Goal: Information Seeking & Learning: Find specific fact

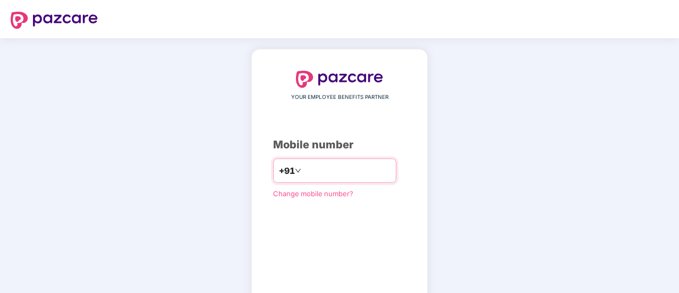
type input "**********"
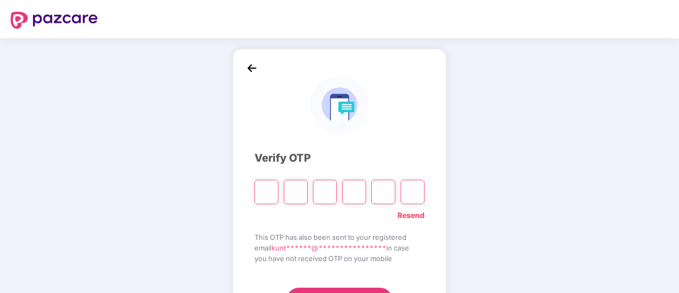
type input "*"
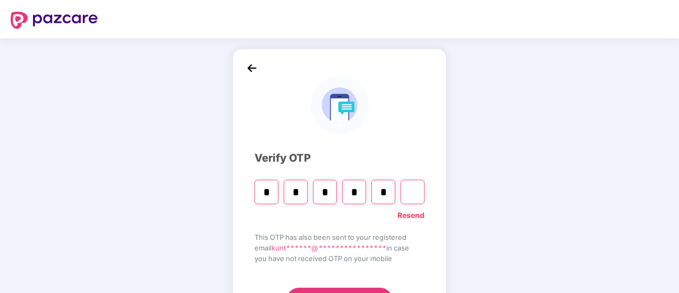
type input "*"
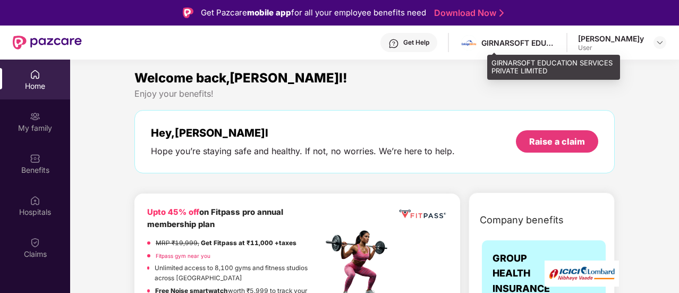
click at [547, 48] on div "GIRNARSOFT EDUCATION SERVICES PRIVATE LIMITED" at bounding box center [507, 42] width 96 height 19
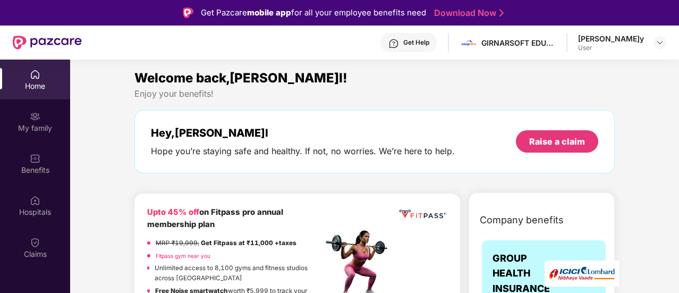
click at [627, 40] on div "[PERSON_NAME]y" at bounding box center [611, 38] width 66 height 10
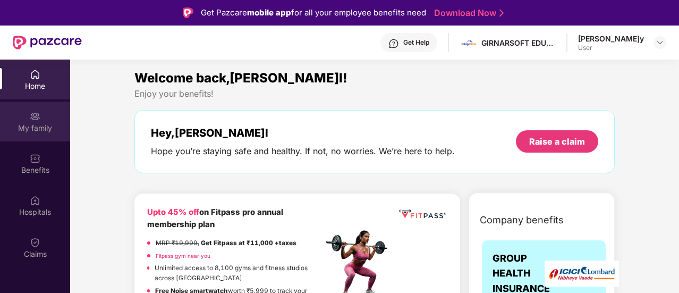
click at [23, 130] on div "My family" at bounding box center [35, 128] width 70 height 11
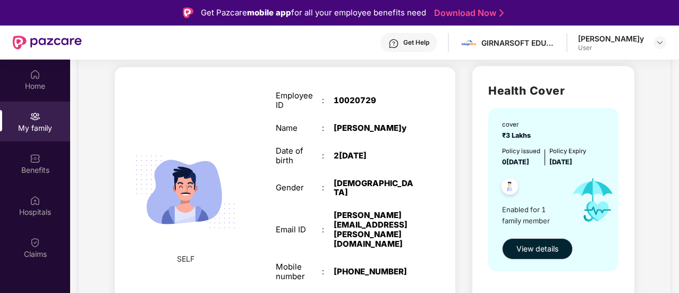
scroll to position [59, 0]
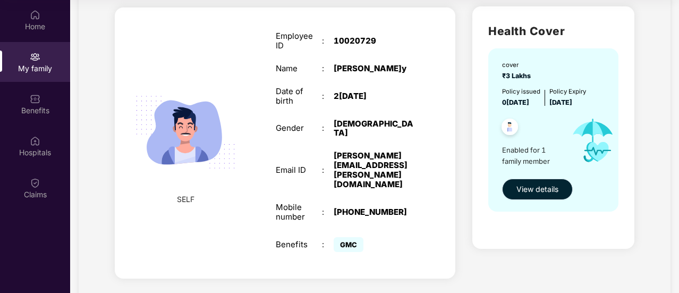
click at [554, 195] on button "View details" at bounding box center [537, 188] width 71 height 21
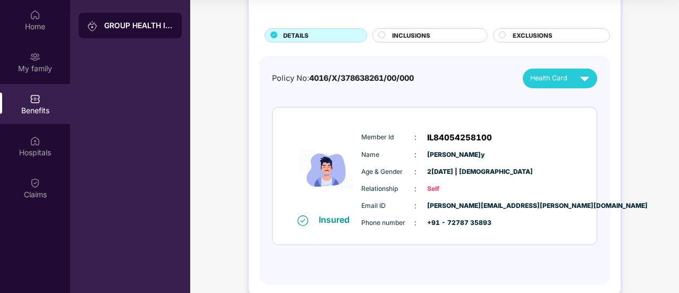
scroll to position [65, 0]
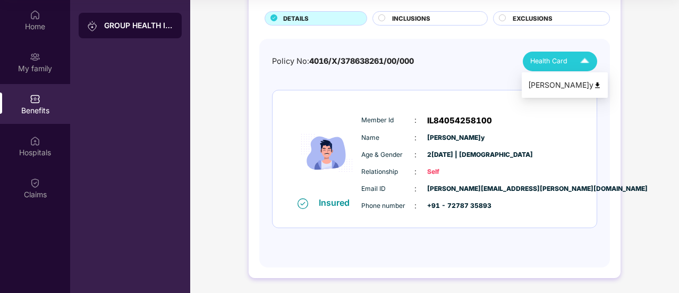
click at [546, 62] on span "Health Card" at bounding box center [548, 61] width 37 height 11
click at [548, 81] on div "[PERSON_NAME]y" at bounding box center [564, 85] width 73 height 12
click at [38, 122] on div "Benefits" at bounding box center [35, 104] width 70 height 40
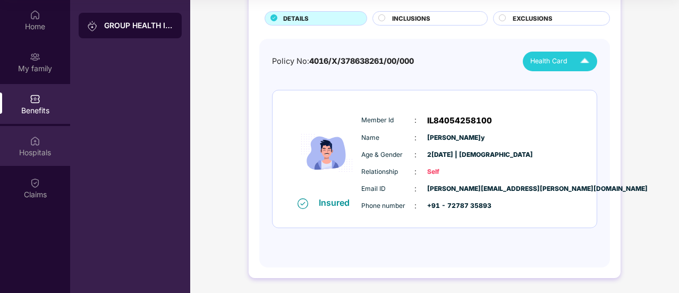
click at [39, 138] on img at bounding box center [35, 140] width 11 height 11
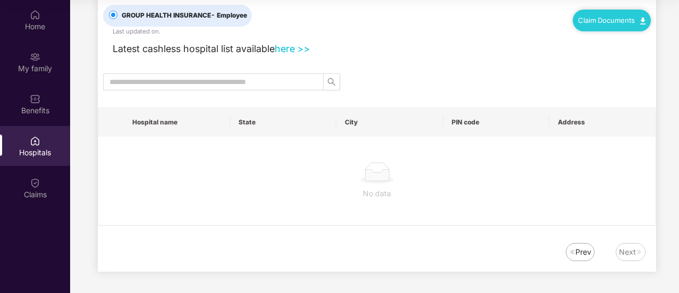
scroll to position [0, 0]
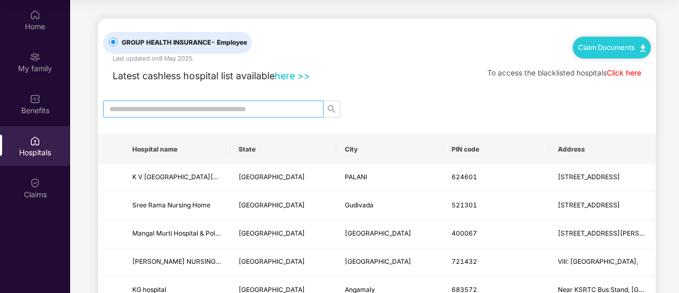
click at [161, 101] on span at bounding box center [213, 108] width 220 height 17
click at [165, 104] on input "text" at bounding box center [208, 109] width 199 height 12
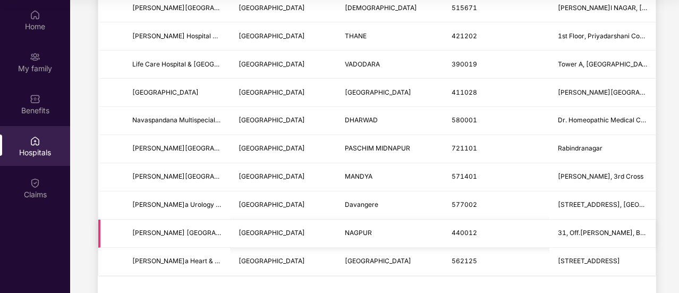
scroll to position [663, 0]
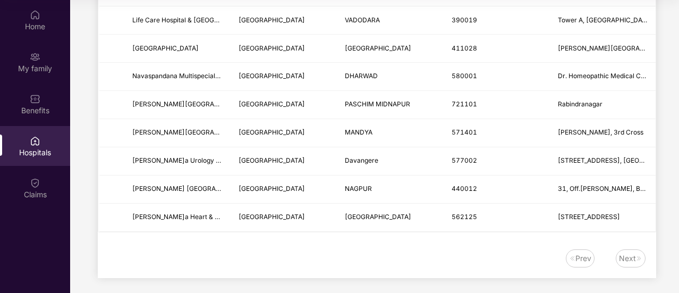
type input "*******"
click at [615, 249] on div "Prev Next" at bounding box center [371, 258] width 547 height 18
click at [623, 252] on div "Next" at bounding box center [627, 258] width 17 height 12
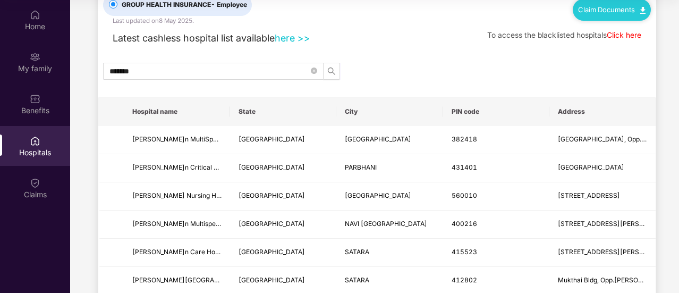
scroll to position [0, 0]
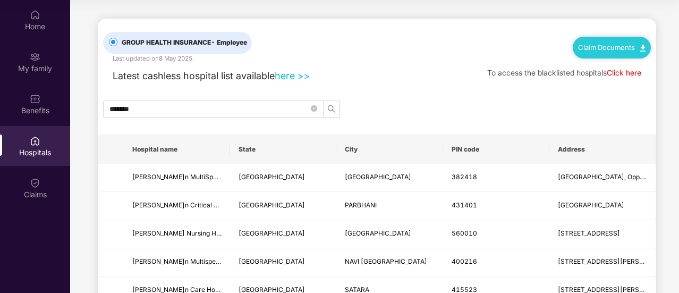
click at [616, 74] on link "Click here" at bounding box center [623, 72] width 35 height 8
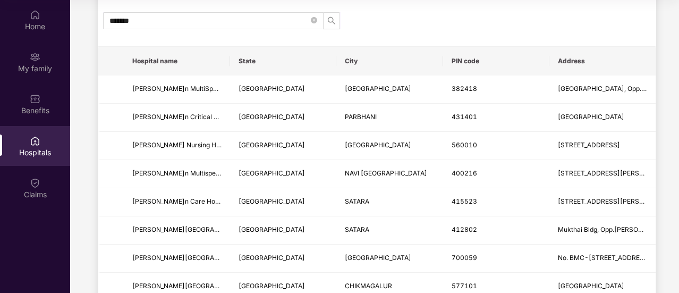
scroll to position [177, 0]
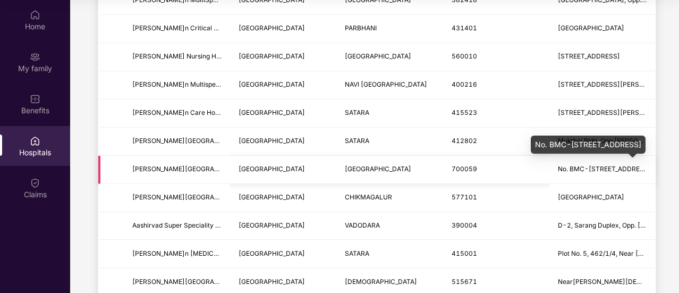
click at [575, 169] on span "No. BMC-[STREET_ADDRESS]" at bounding box center [604, 169] width 93 height 8
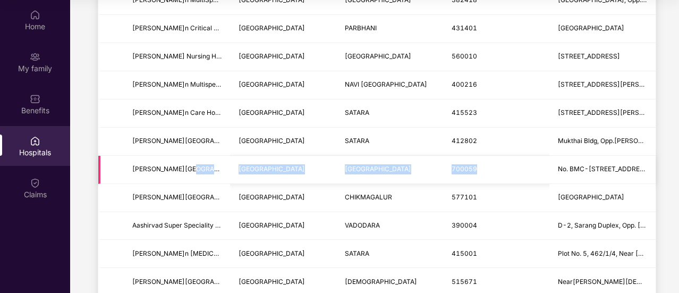
drag, startPoint x: 490, startPoint y: 161, endPoint x: 209, endPoint y: 159, distance: 280.9
click at [209, 159] on tr "[PERSON_NAME][GEOGRAPHIC_DATA] No. BMC-[STREET_ADDRESS]" at bounding box center [376, 170] width 557 height 28
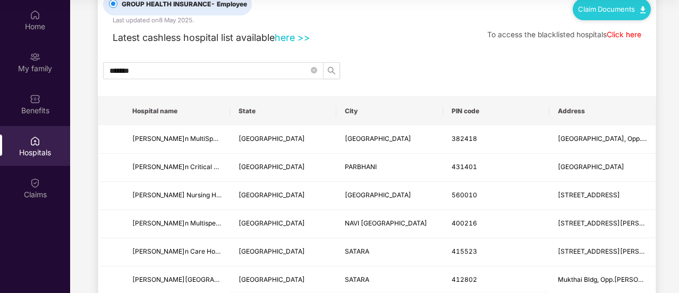
scroll to position [0, 0]
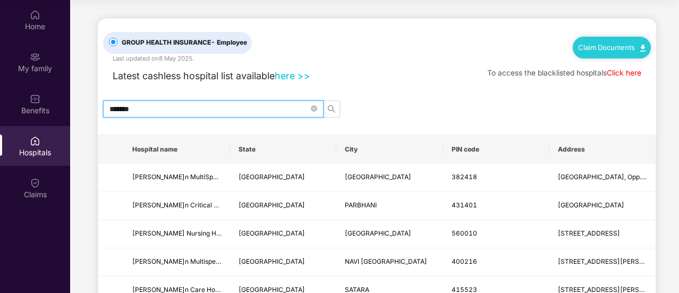
click at [165, 103] on input "*******" at bounding box center [208, 109] width 199 height 12
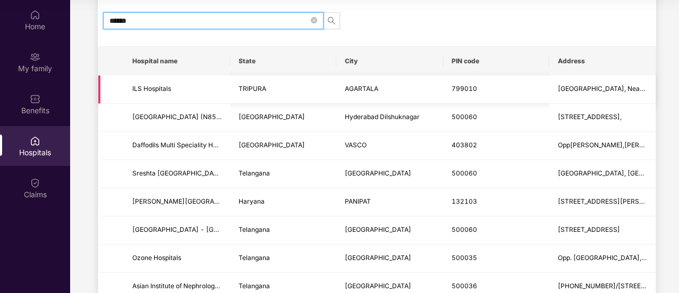
scroll to position [25, 0]
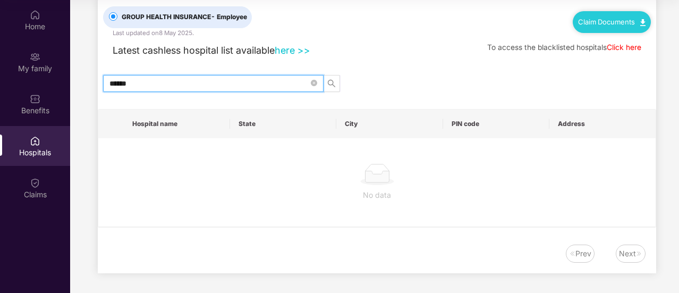
click at [130, 75] on span "******" at bounding box center [213, 83] width 220 height 17
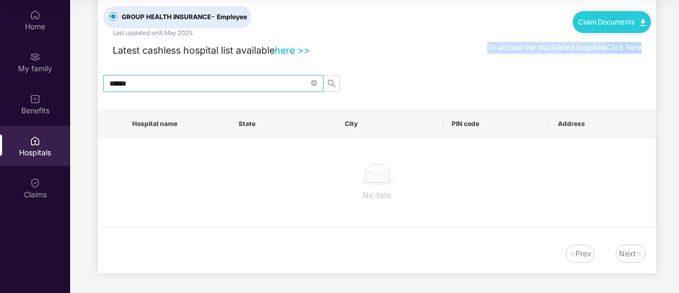
click at [130, 75] on span "******" at bounding box center [213, 83] width 220 height 17
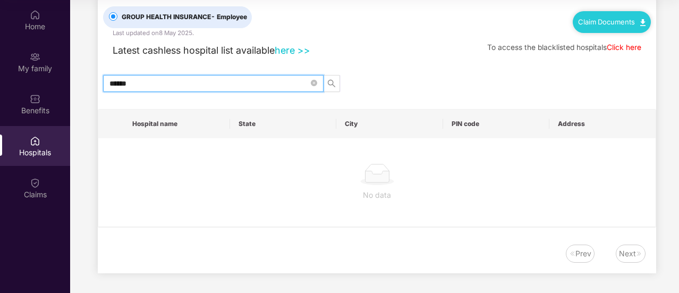
click at [131, 84] on input "******" at bounding box center [208, 84] width 199 height 12
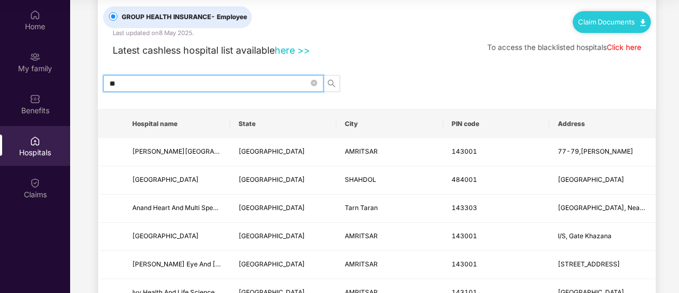
type input "*"
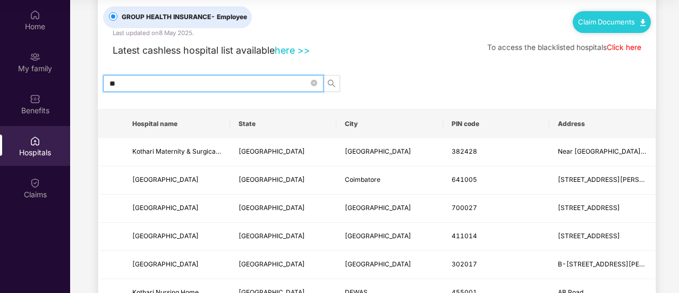
type input "*"
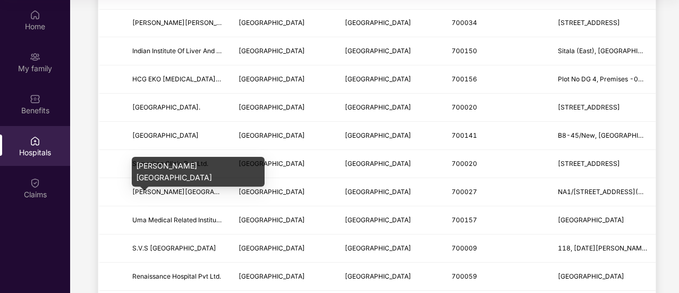
scroll to position [0, 0]
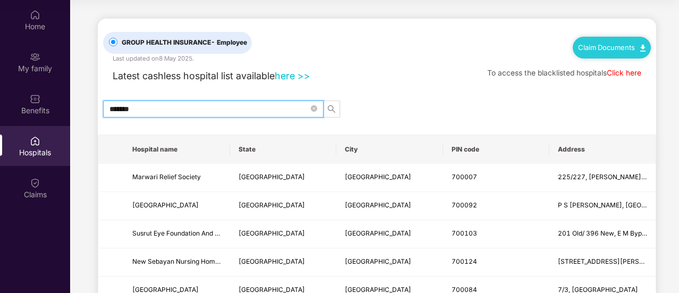
click at [160, 111] on input "*******" at bounding box center [208, 109] width 199 height 12
type input "*******"
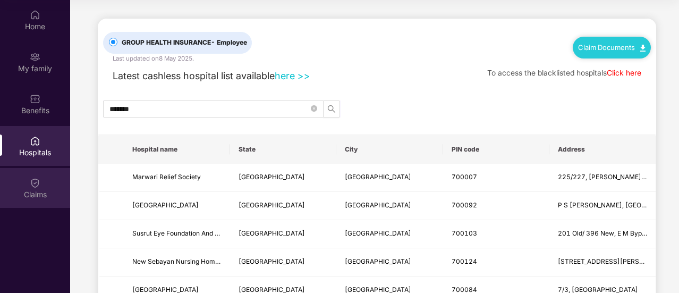
click at [35, 191] on div "Claims" at bounding box center [35, 194] width 70 height 11
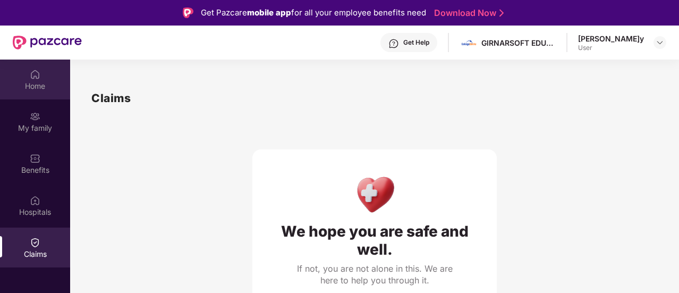
click at [22, 82] on div "Home" at bounding box center [35, 86] width 70 height 11
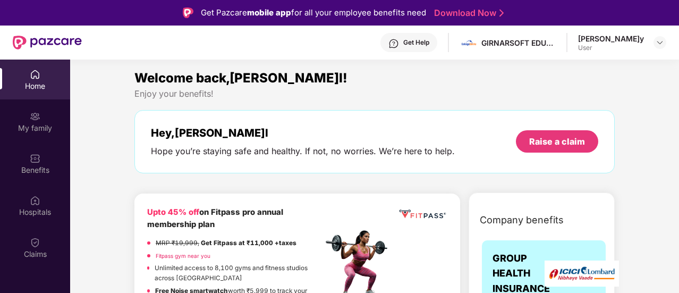
click at [637, 55] on div "Get Help GIRNARSOFT EDUCATION SERVICES PRIVATE LIMITED[PERSON_NAME]y User" at bounding box center [374, 42] width 584 height 34
click at [637, 41] on div "[PERSON_NAME]y" at bounding box center [611, 38] width 66 height 10
click at [655, 46] on img at bounding box center [659, 42] width 8 height 8
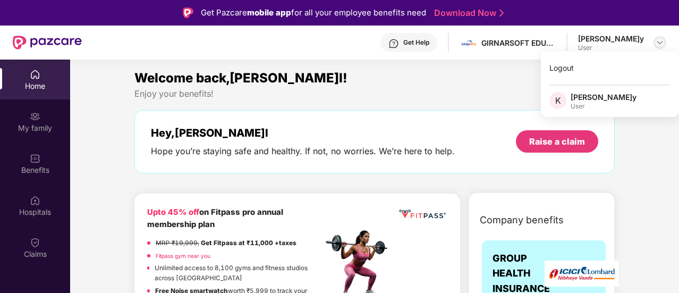
click at [655, 46] on img at bounding box center [659, 42] width 8 height 8
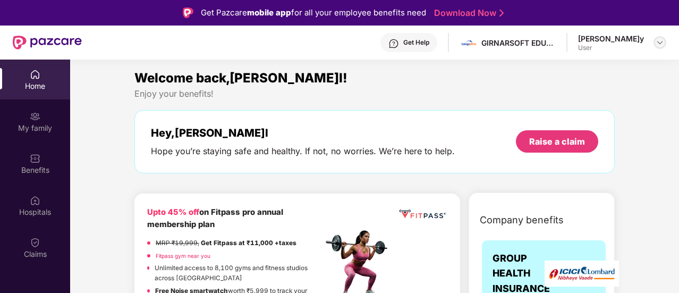
click at [655, 46] on img at bounding box center [659, 42] width 8 height 8
